Goal: Task Accomplishment & Management: Manage account settings

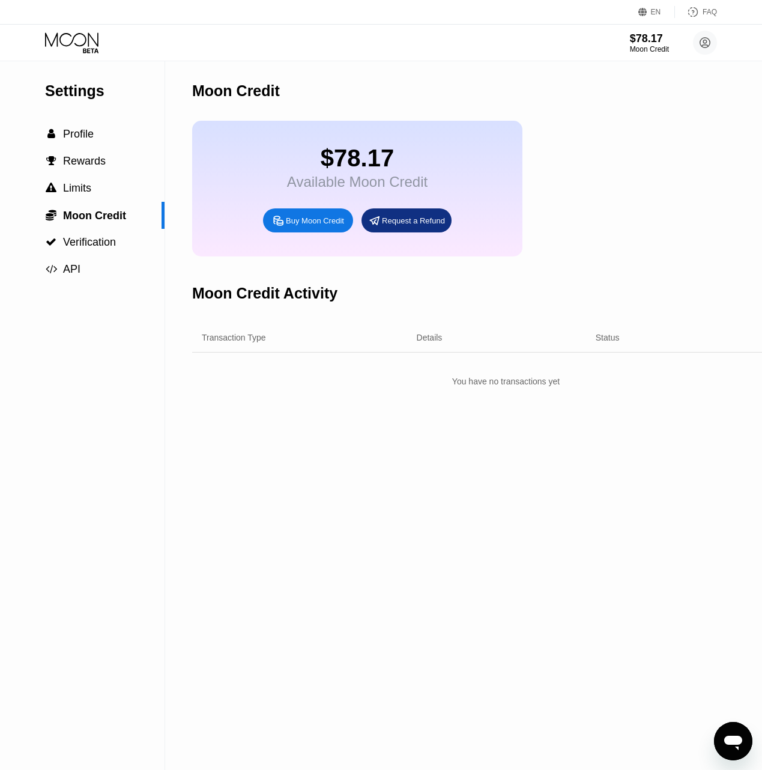
click at [435, 130] on div "$78.17 Available Moon Credit Buy Moon Credit Request a Refund" at bounding box center [357, 189] width 330 height 136
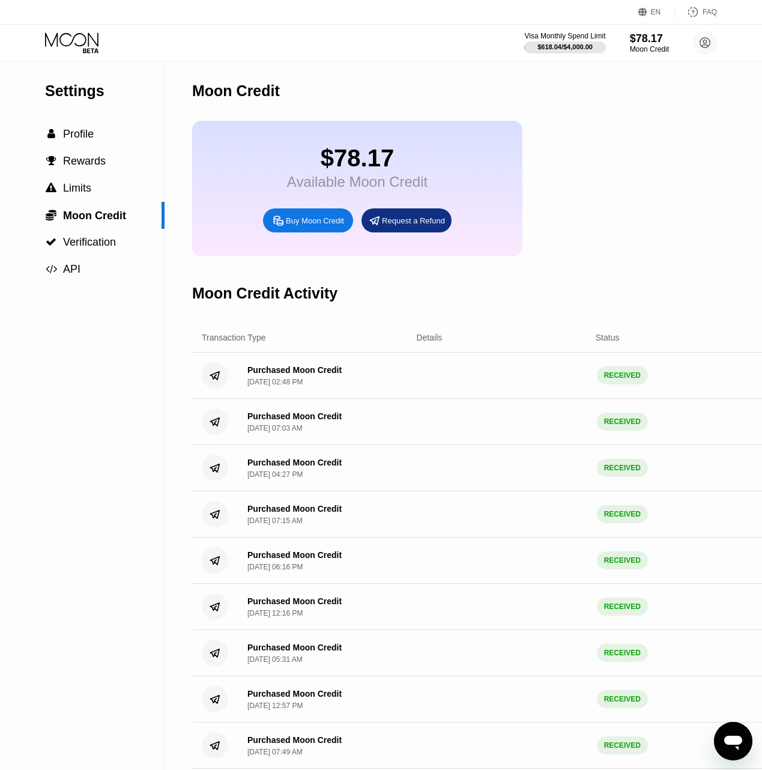
click at [440, 159] on div "$78.17 Available Moon Credit Buy Moon Credit Request a Refund" at bounding box center [357, 189] width 330 height 136
click at [368, 172] on div "$78.17" at bounding box center [357, 158] width 141 height 27
click at [341, 167] on div "$78.17" at bounding box center [357, 158] width 141 height 27
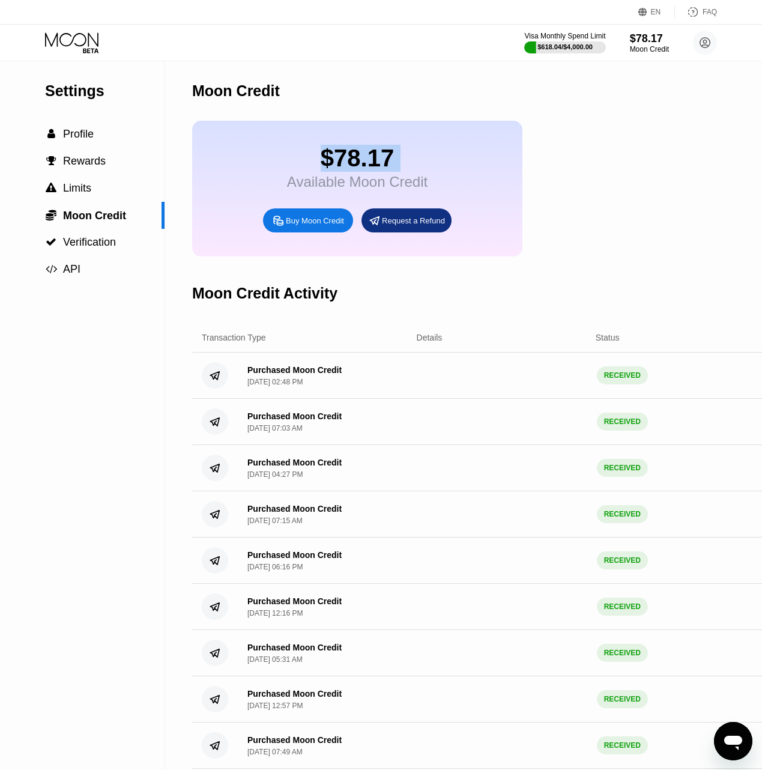
click at [473, 146] on div "$78.17 Available Moon Credit Buy Moon Credit Request a Refund" at bounding box center [357, 189] width 330 height 136
click at [399, 190] on div "Available Moon Credit" at bounding box center [357, 182] width 141 height 17
click at [398, 183] on div "Available Moon Credit" at bounding box center [357, 182] width 141 height 17
click at [257, 62] on div "Moon Credit" at bounding box center [506, 90] width 628 height 59
